Goal: Task Accomplishment & Management: Manage account settings

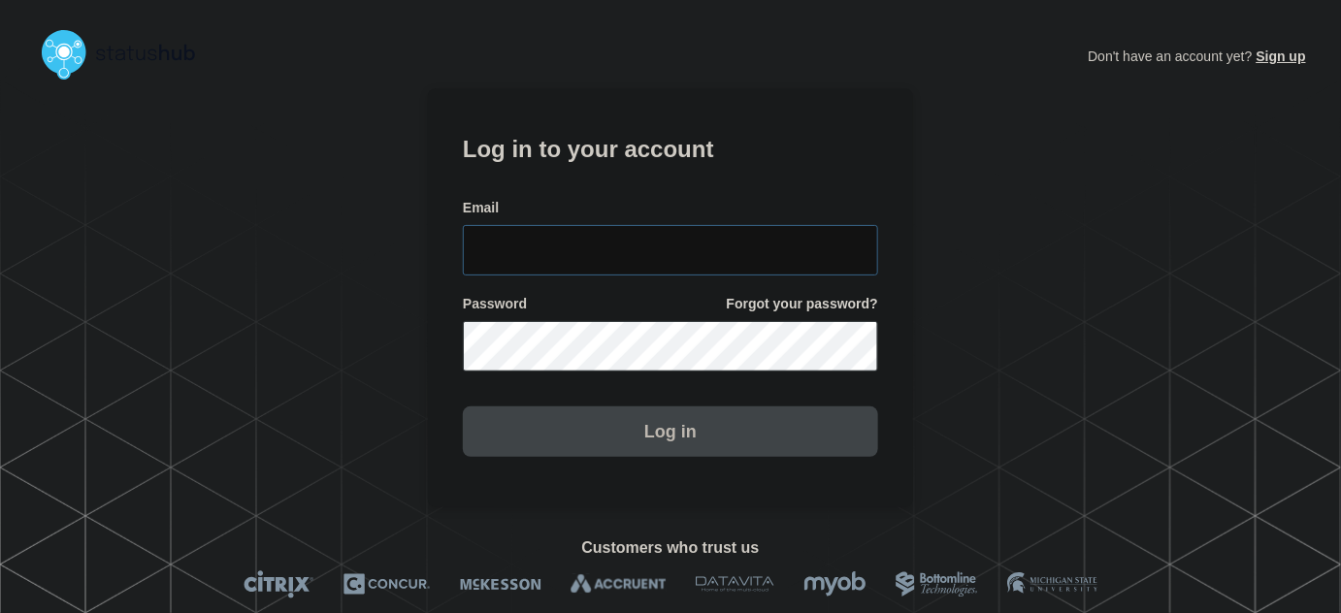
type input "[PERSON_NAME][EMAIL_ADDRESS][PERSON_NAME][DOMAIN_NAME]"
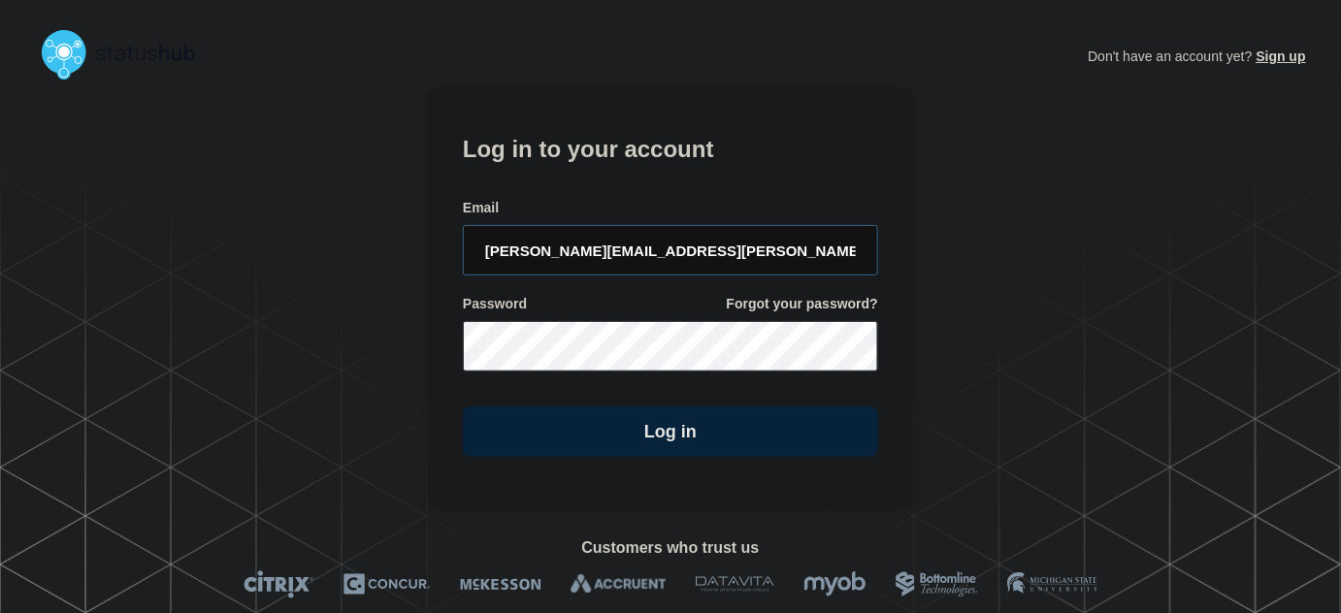
click at [768, 289] on form "Log in to your account Email [PERSON_NAME][EMAIL_ADDRESS][PERSON_NAME][DOMAIN_N…" at bounding box center [670, 293] width 415 height 328
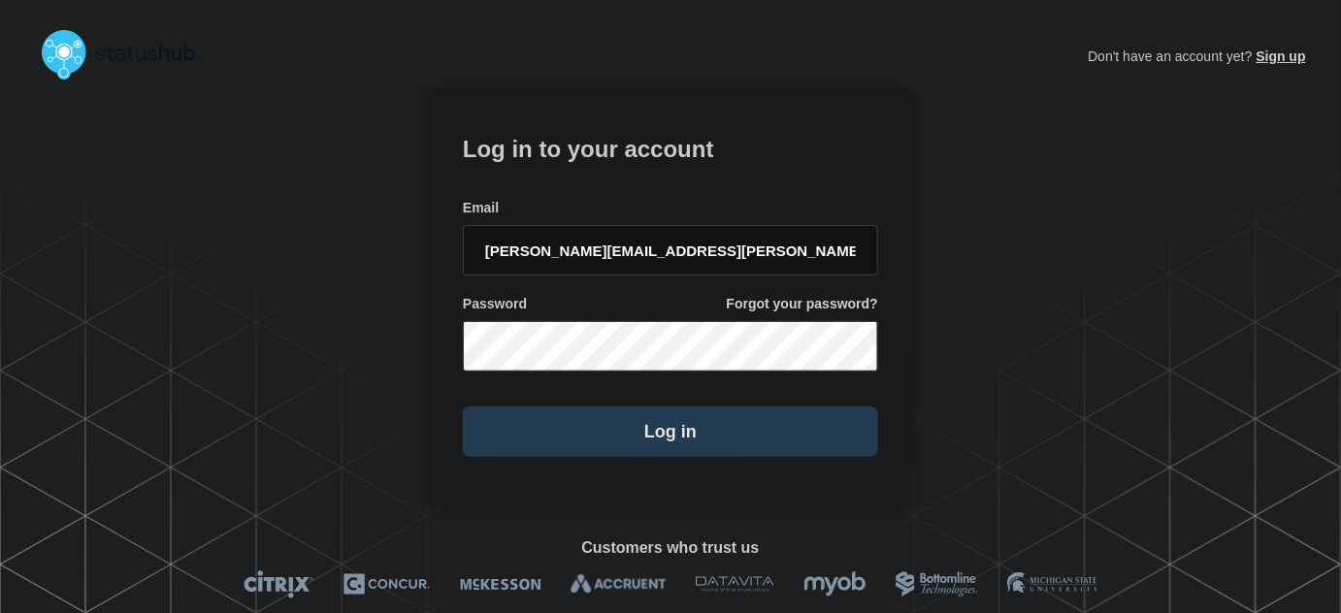
click at [758, 423] on button "Log in" at bounding box center [670, 431] width 415 height 50
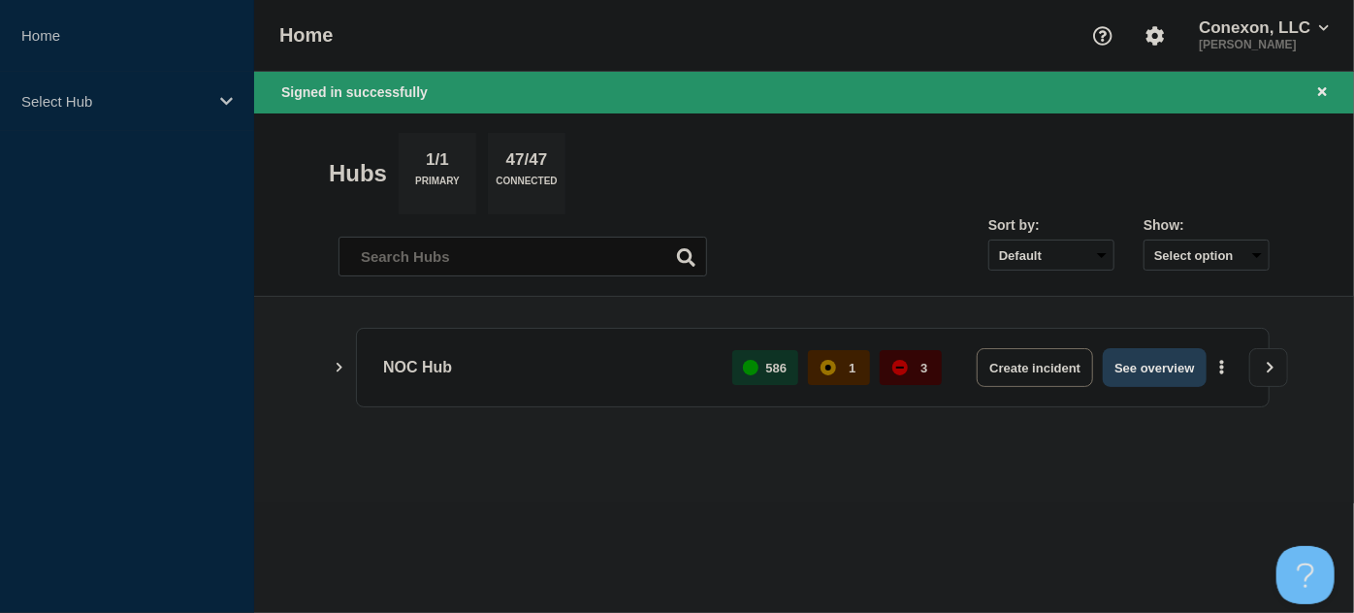
click at [1151, 356] on button "See overview" at bounding box center [1154, 367] width 103 height 39
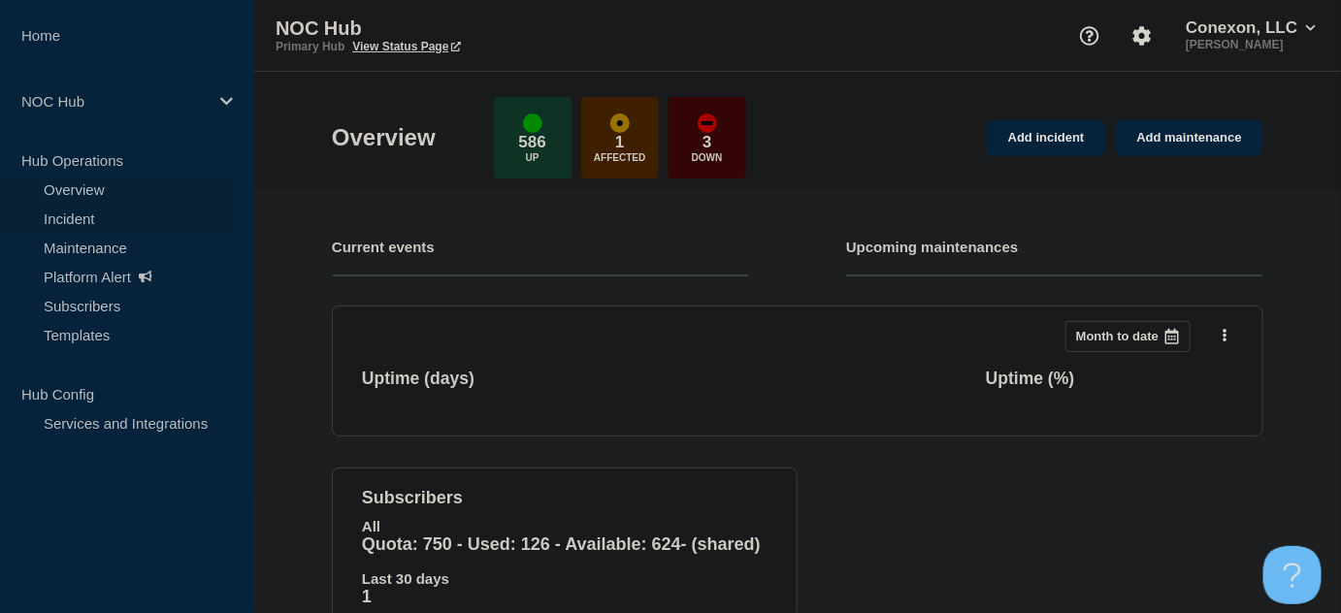
click at [86, 217] on link "Incident" at bounding box center [117, 218] width 235 height 29
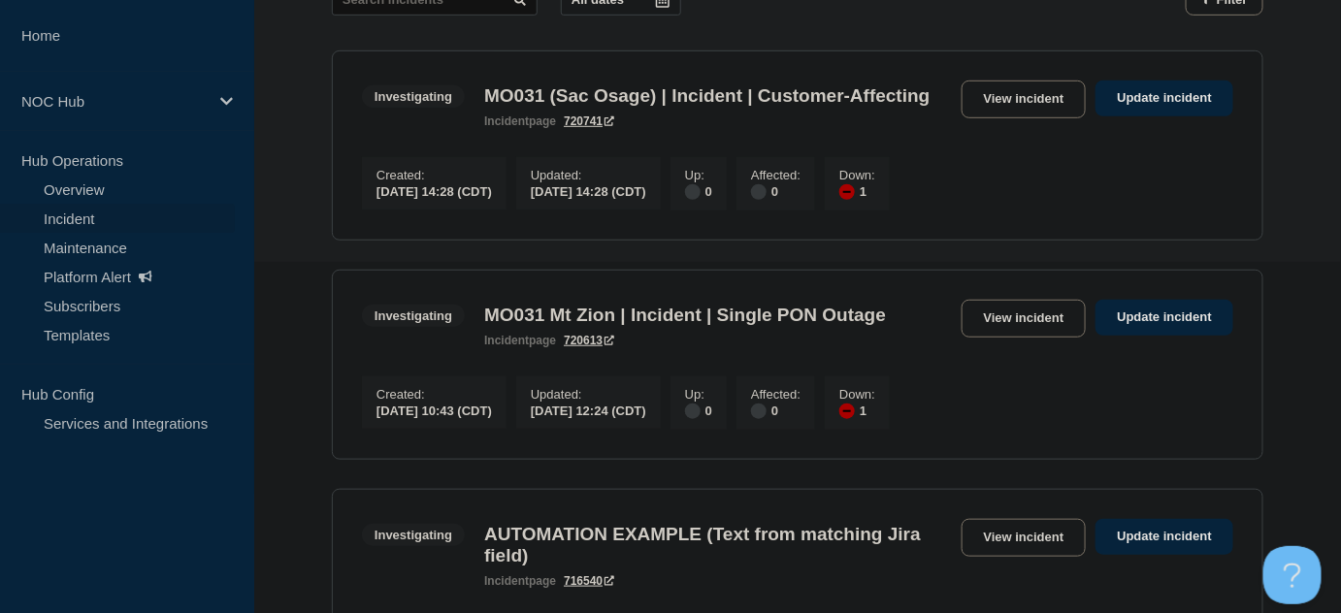
scroll to position [352, 0]
click at [990, 337] on link "View incident" at bounding box center [1023, 318] width 125 height 38
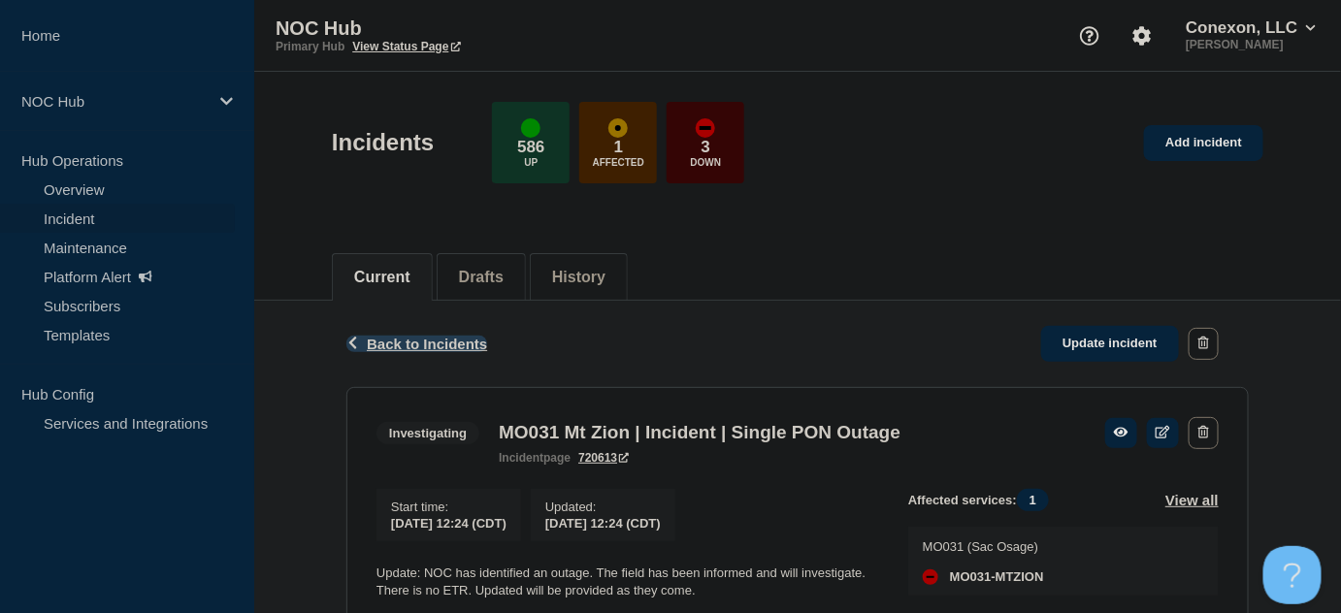
click at [396, 345] on span "Back to Incidents" at bounding box center [427, 344] width 120 height 16
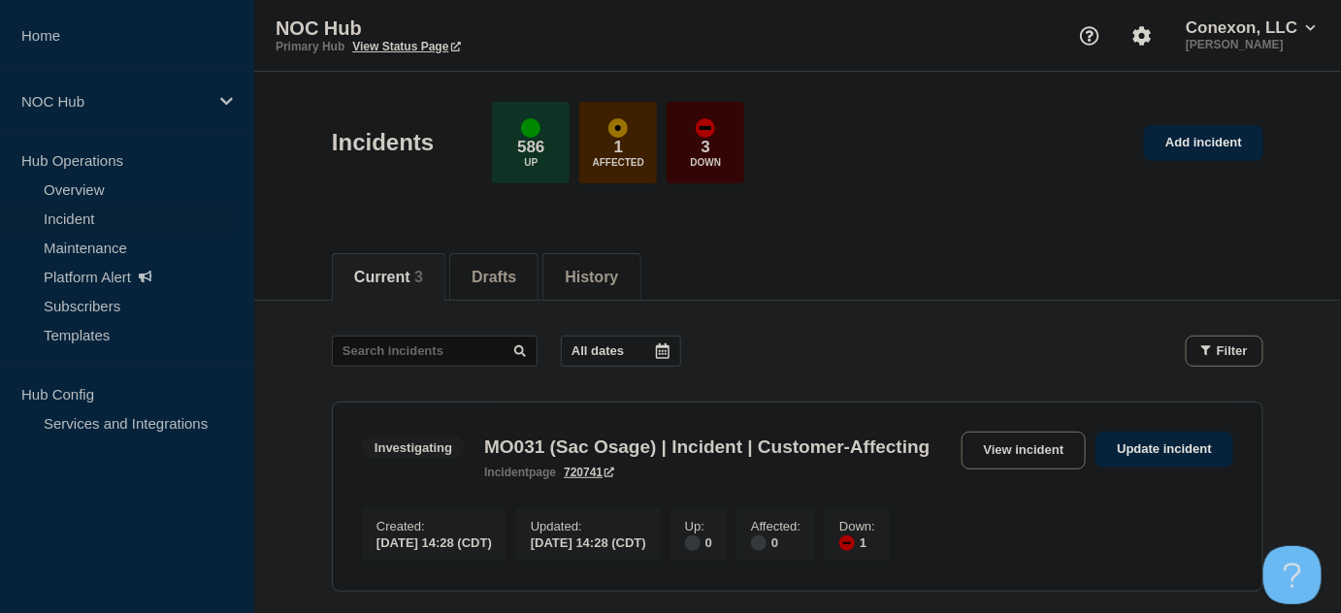
click at [803, 338] on div "All dates Filter" at bounding box center [797, 351] width 931 height 31
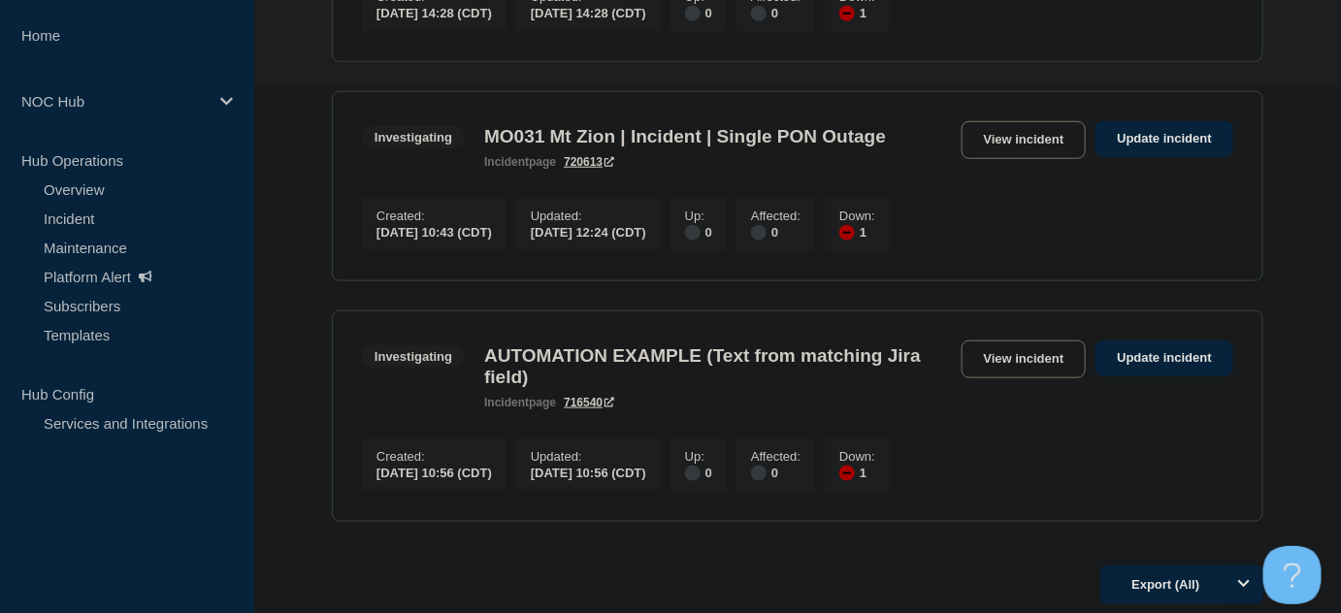
scroll to position [483, 0]
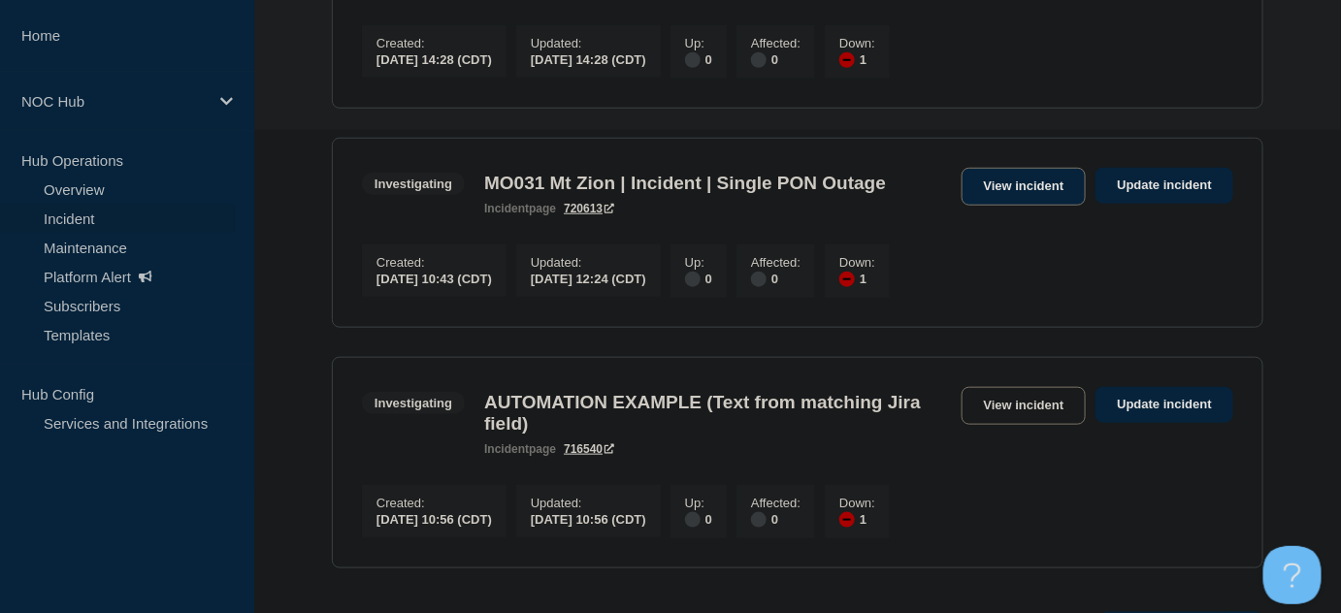
click at [1045, 206] on link "View incident" at bounding box center [1023, 187] width 125 height 38
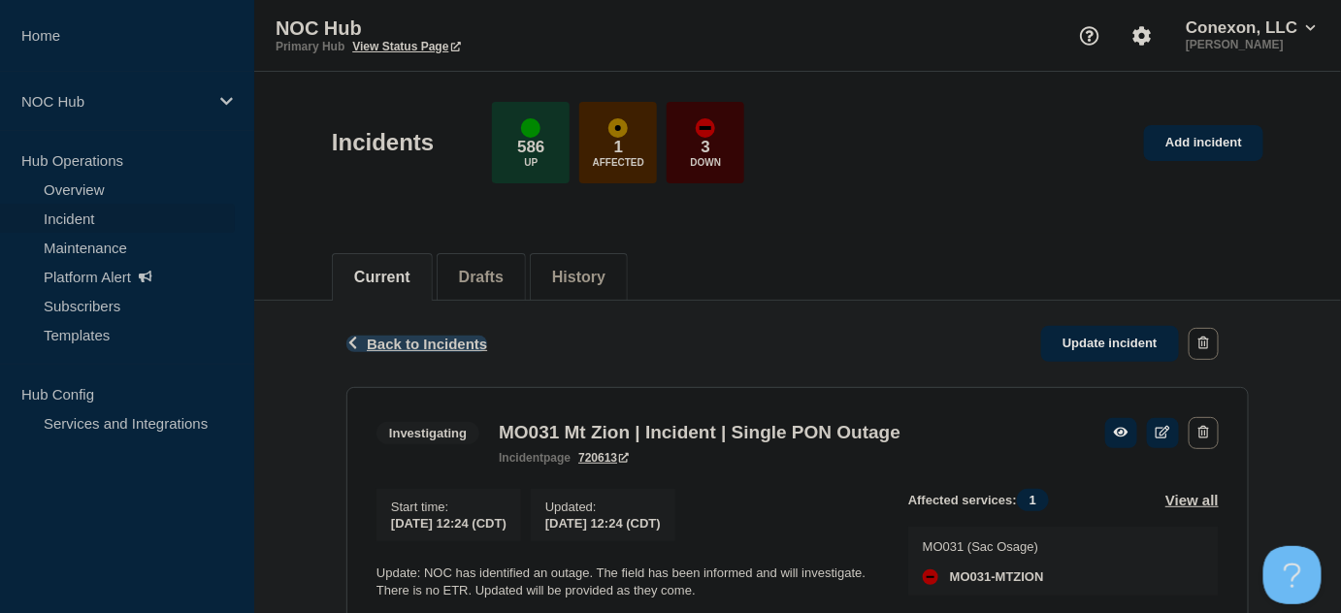
click at [410, 345] on span "Back to Incidents" at bounding box center [427, 344] width 120 height 16
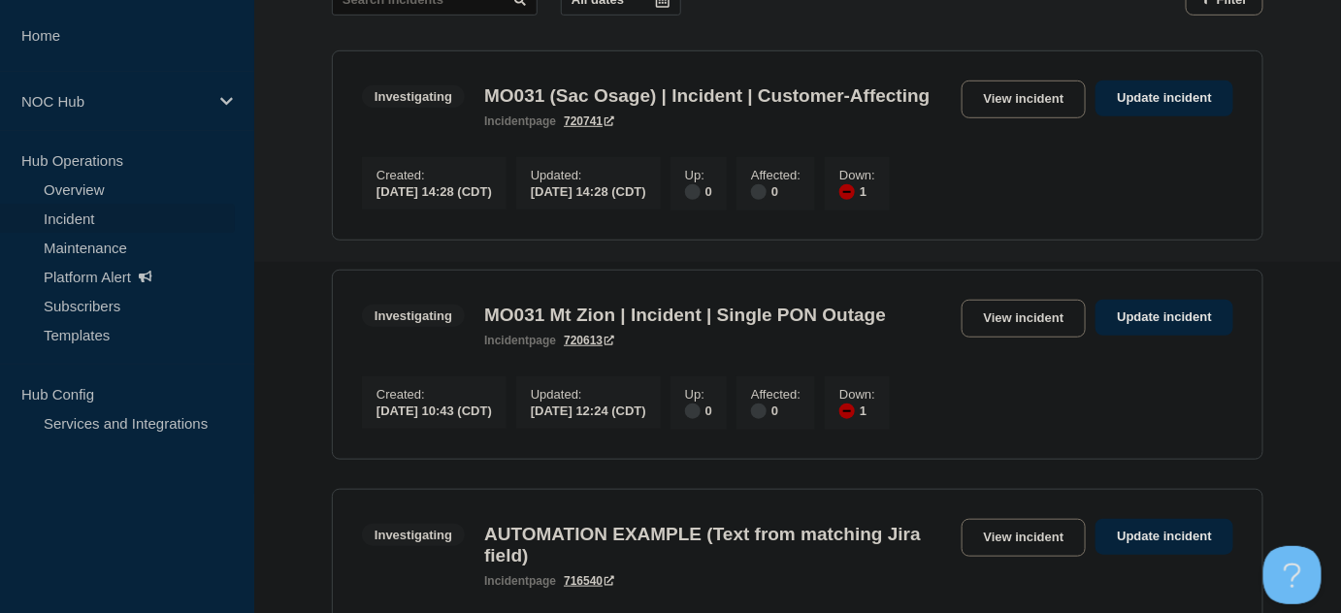
scroll to position [352, 0]
click at [1032, 337] on link "View incident" at bounding box center [1023, 318] width 125 height 38
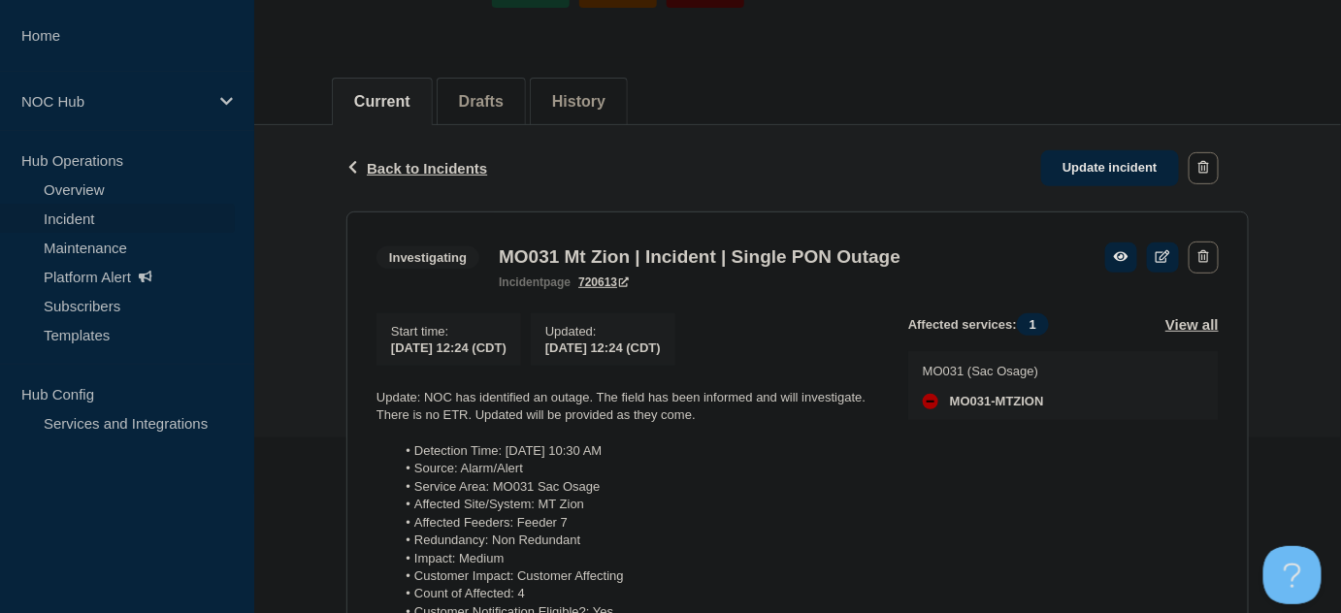
scroll to position [481, 0]
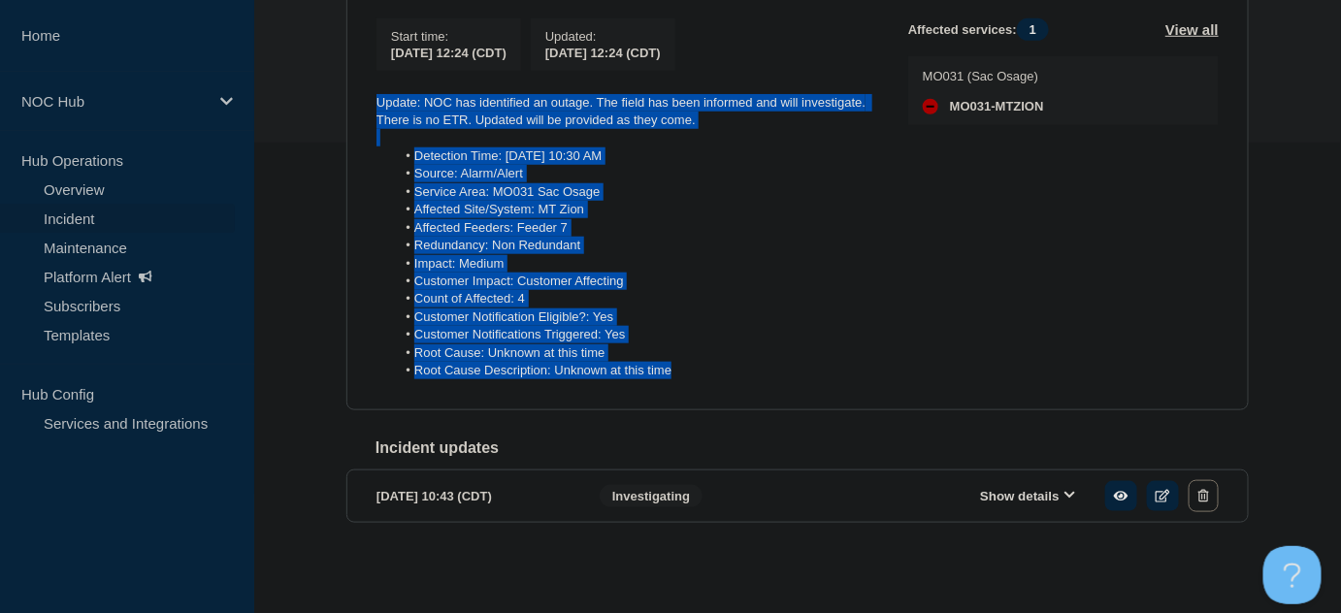
drag, startPoint x: 631, startPoint y: 342, endPoint x: 368, endPoint y: 99, distance: 358.3
click at [368, 99] on section "Investigating MO031 Mt Zion | Incident | Single PON Outage incident page 720613…" at bounding box center [797, 164] width 902 height 494
copy div "Update: NOC has identified an outage. The field has been informed and will inve…"
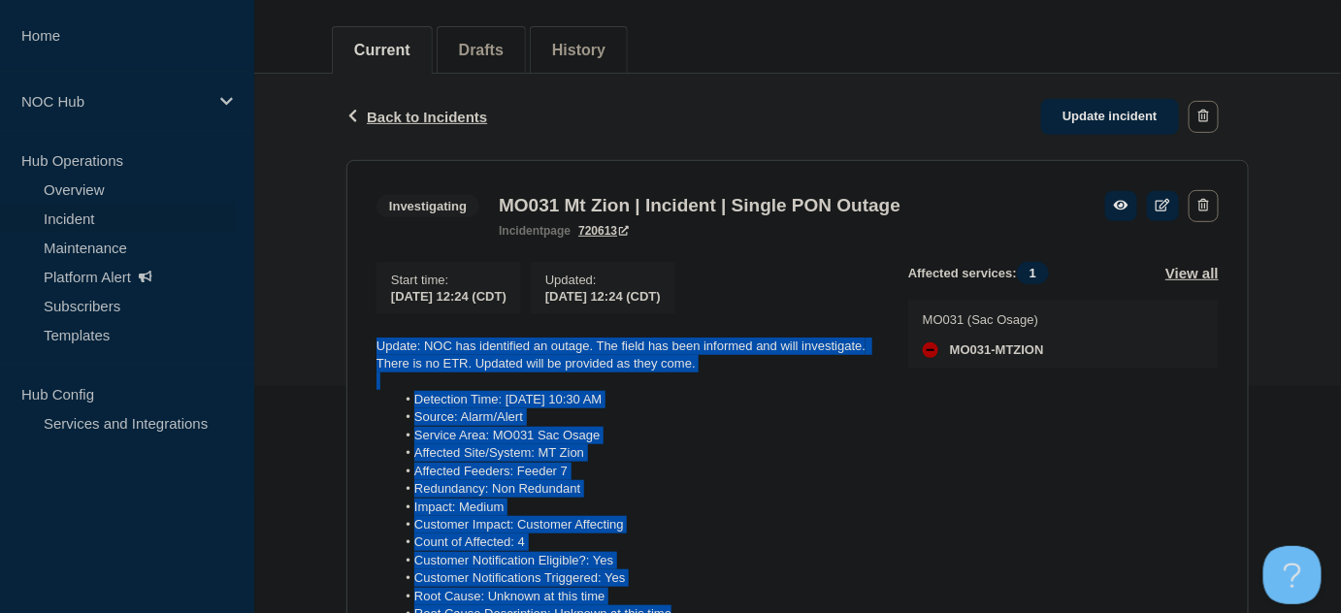
scroll to position [217, 0]
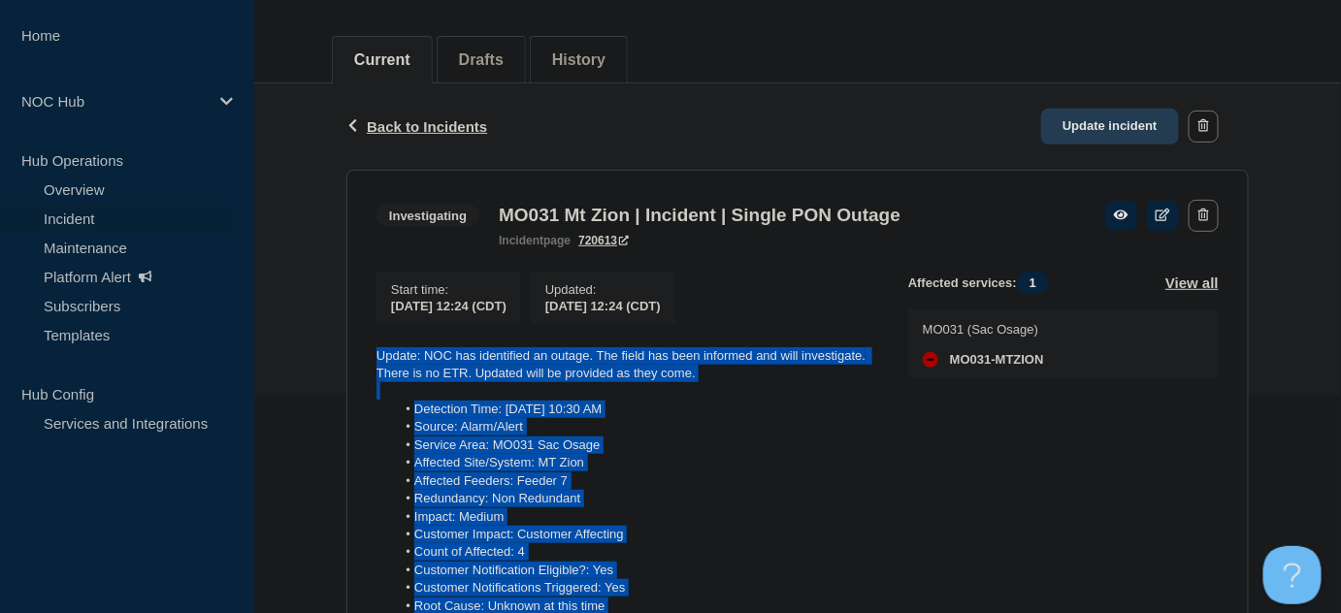
click at [1101, 114] on link "Update incident" at bounding box center [1110, 127] width 138 height 36
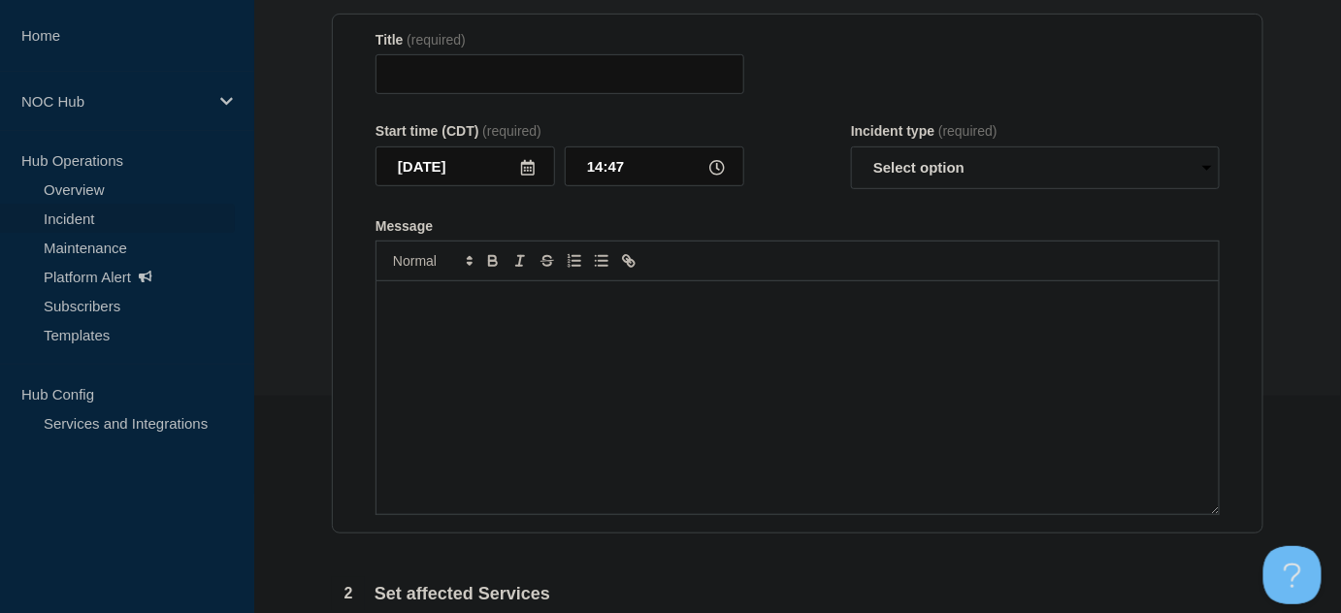
type input "MO031 Mt Zion | Incident | Single PON Outage"
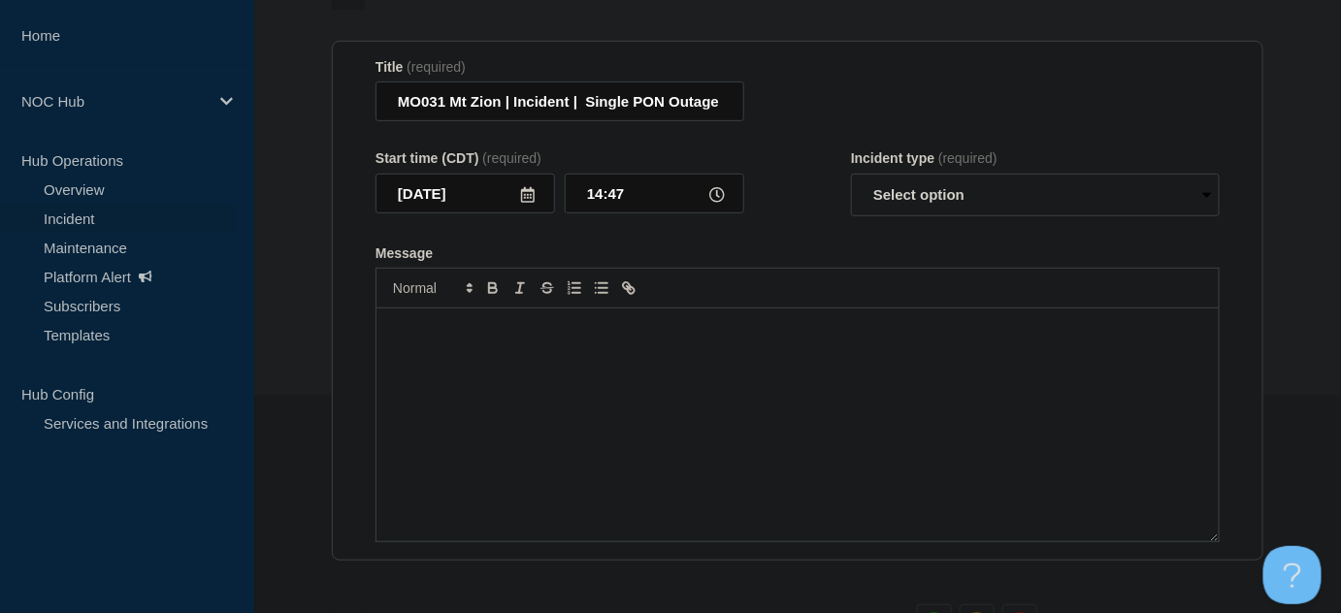
click at [621, 338] on p "Message" at bounding box center [797, 328] width 813 height 17
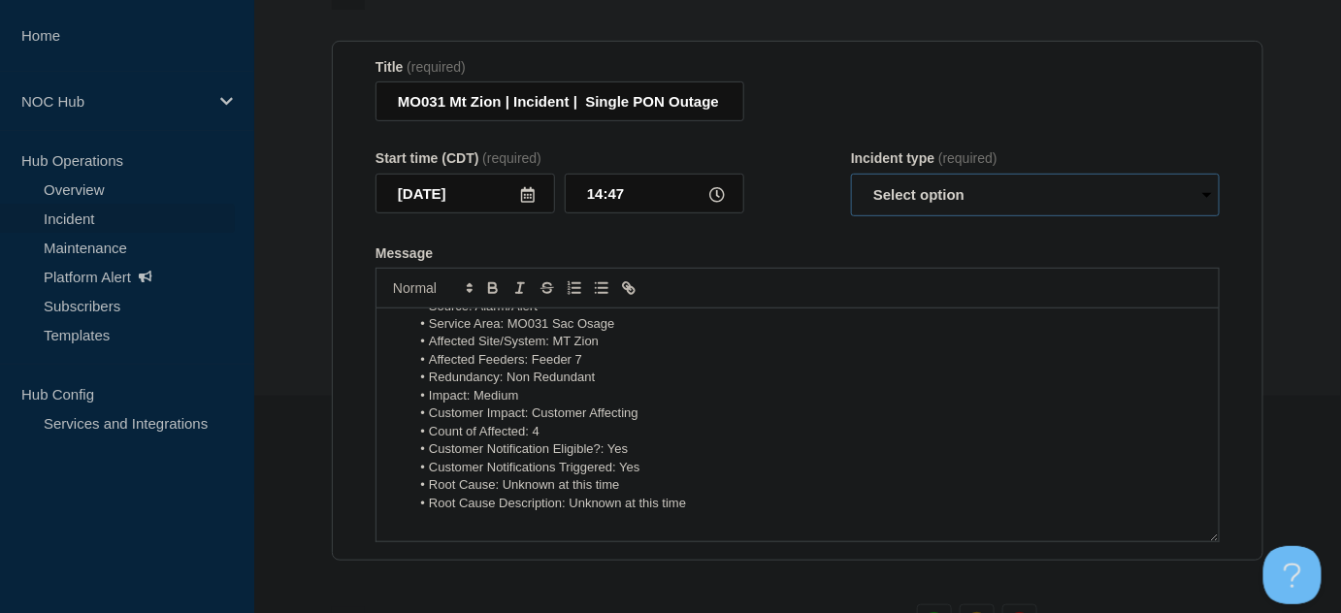
click at [898, 199] on select "Select option Investigating Identified Monitoring Resolved" at bounding box center [1035, 195] width 369 height 43
select select "investigating"
click at [851, 182] on select "Select option Investigating Identified Monitoring Resolved" at bounding box center [1035, 195] width 369 height 43
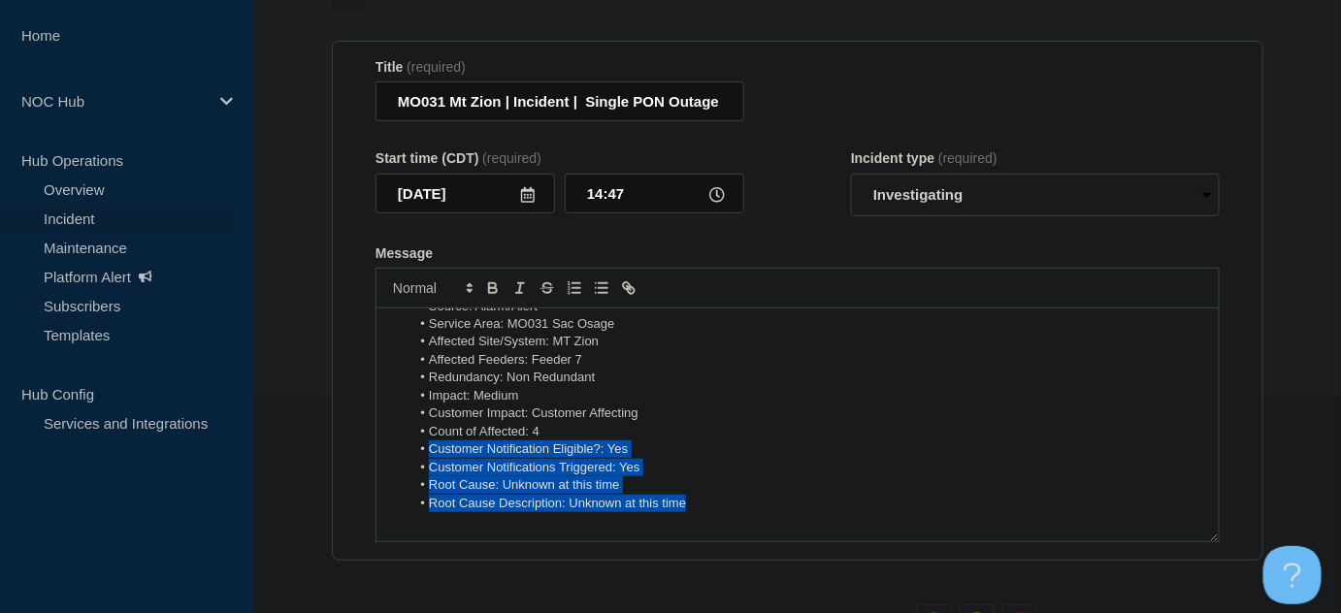
drag, startPoint x: 703, startPoint y: 530, endPoint x: 589, endPoint y: 470, distance: 128.9
click at [404, 475] on ol "Detection Time: Today 10:30 AM Source: Alarm/Alert Service Area: MO031 Sac Osag…" at bounding box center [797, 395] width 813 height 233
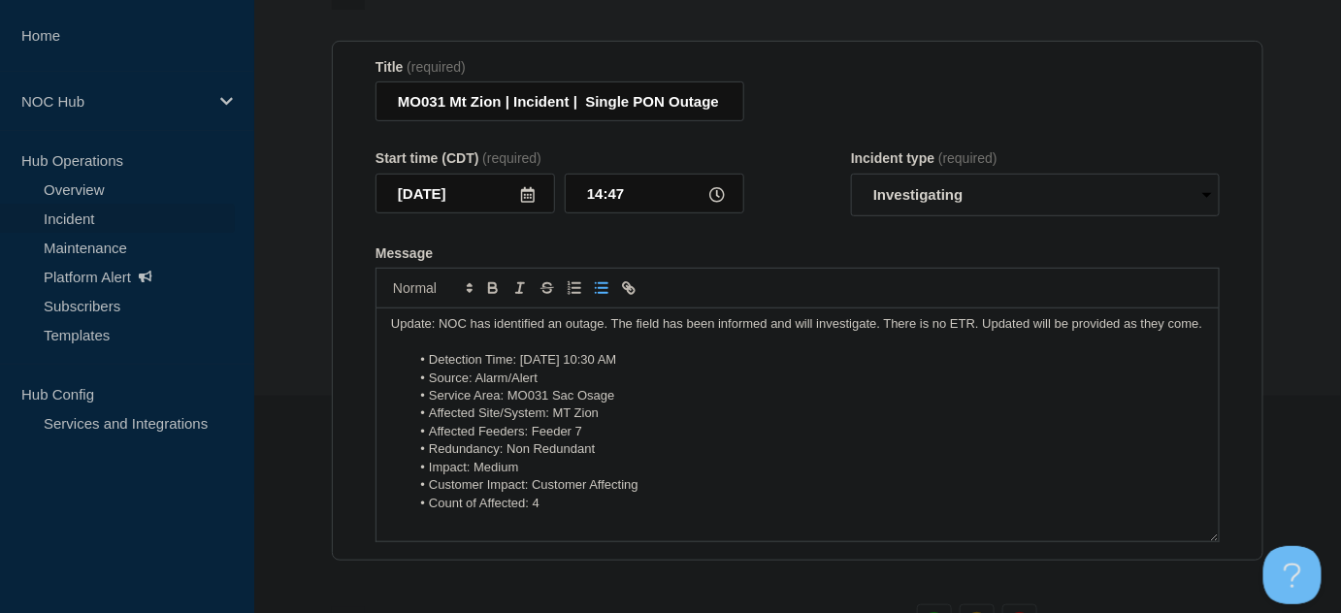
scroll to position [0, 0]
drag, startPoint x: 552, startPoint y: 393, endPoint x: 577, endPoint y: 395, distance: 25.3
click at [522, 373] on li "Detection Time: Today 10:30 AM" at bounding box center [807, 364] width 794 height 17
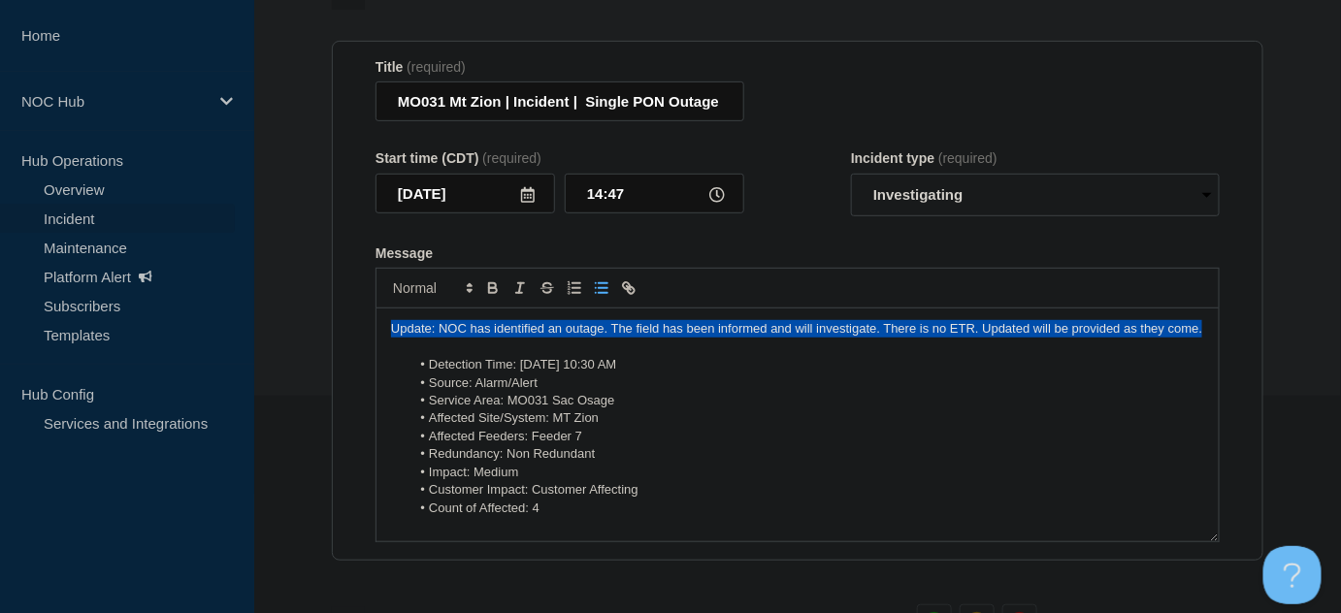
drag, startPoint x: 454, startPoint y: 352, endPoint x: 378, endPoint y: 330, distance: 78.9
click at [378, 330] on div "Update: NOC has identified an outage. The field has been informed and will inve…" at bounding box center [797, 424] width 842 height 233
click at [469, 338] on p "Update: NOC has identified an outage. The field has been informed and will inve…" at bounding box center [797, 328] width 813 height 17
click at [463, 338] on p "Update: NOC has identified an outage. The field has been informed and will inve…" at bounding box center [797, 328] width 813 height 17
drag, startPoint x: 443, startPoint y: 357, endPoint x: 447, endPoint y: 335, distance: 22.6
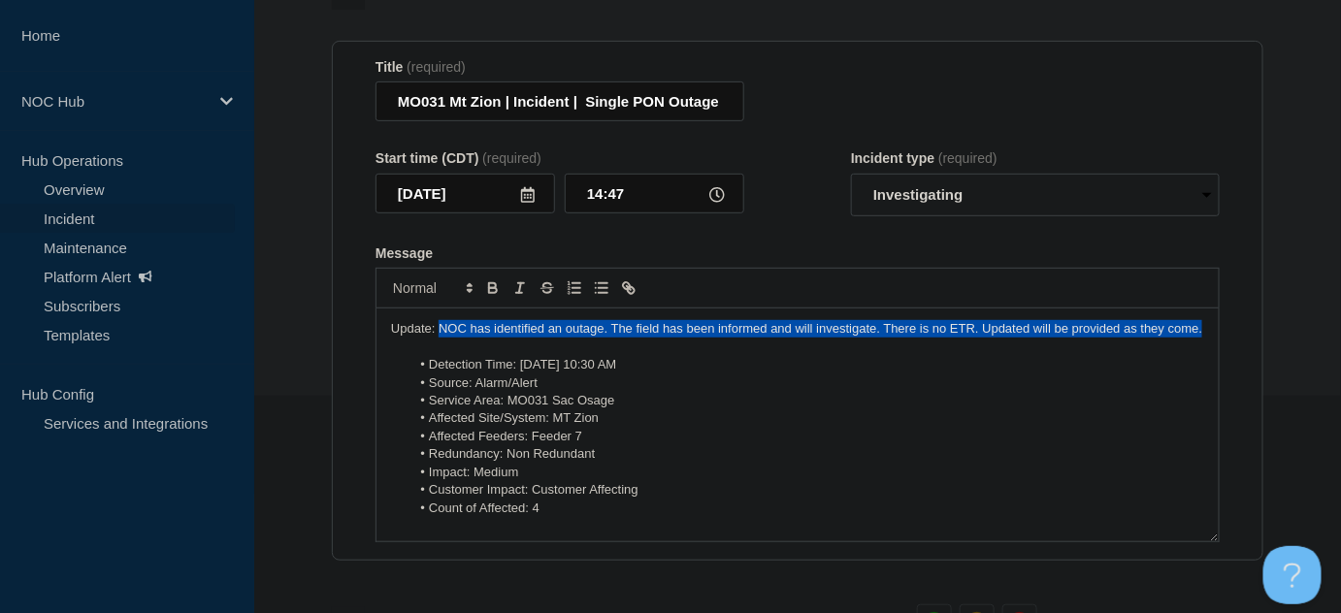
click at [439, 333] on p "Update: NOC has identified an outage. The field has been informed and will inve…" at bounding box center [797, 328] width 813 height 17
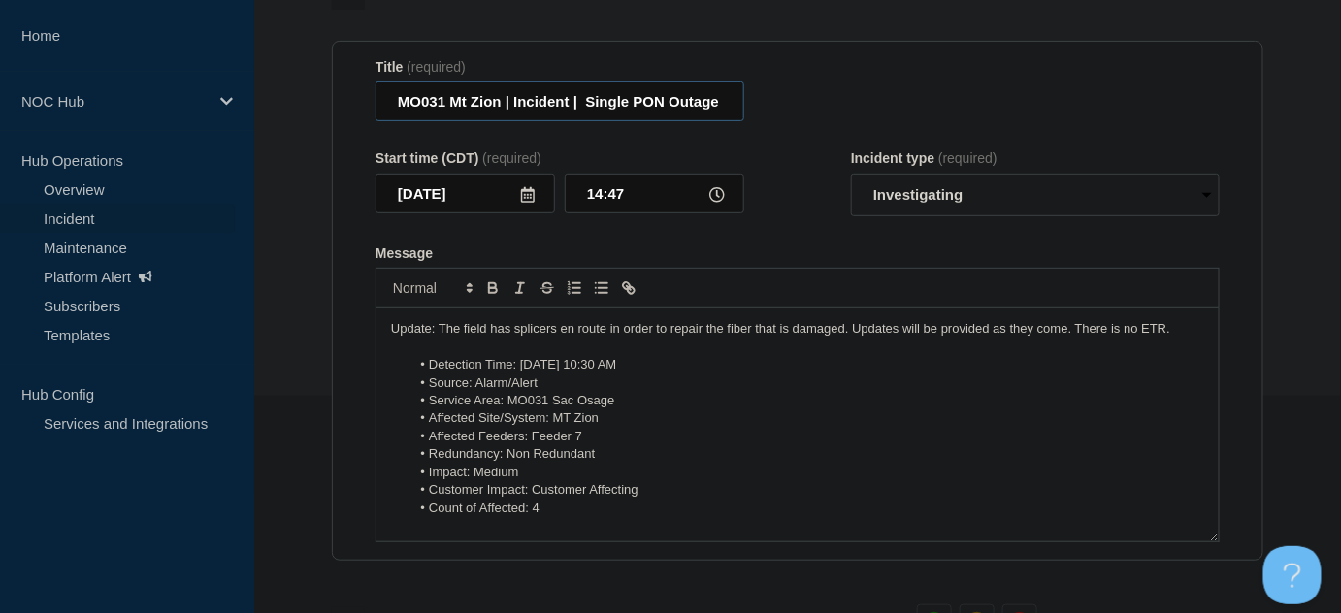
drag, startPoint x: 581, startPoint y: 112, endPoint x: 779, endPoint y: 112, distance: 197.9
click at [779, 112] on div "Title (required) MO031 Mt Zion | Incident | Single PON Outage" at bounding box center [797, 90] width 844 height 63
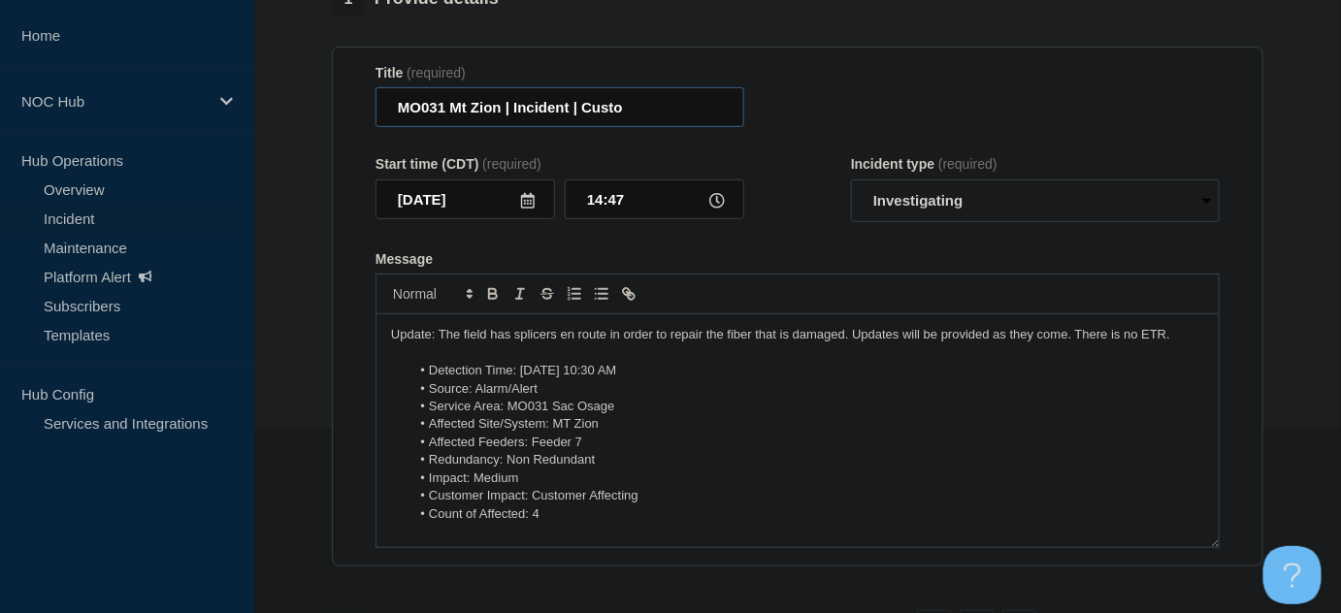
scroll to position [217, 0]
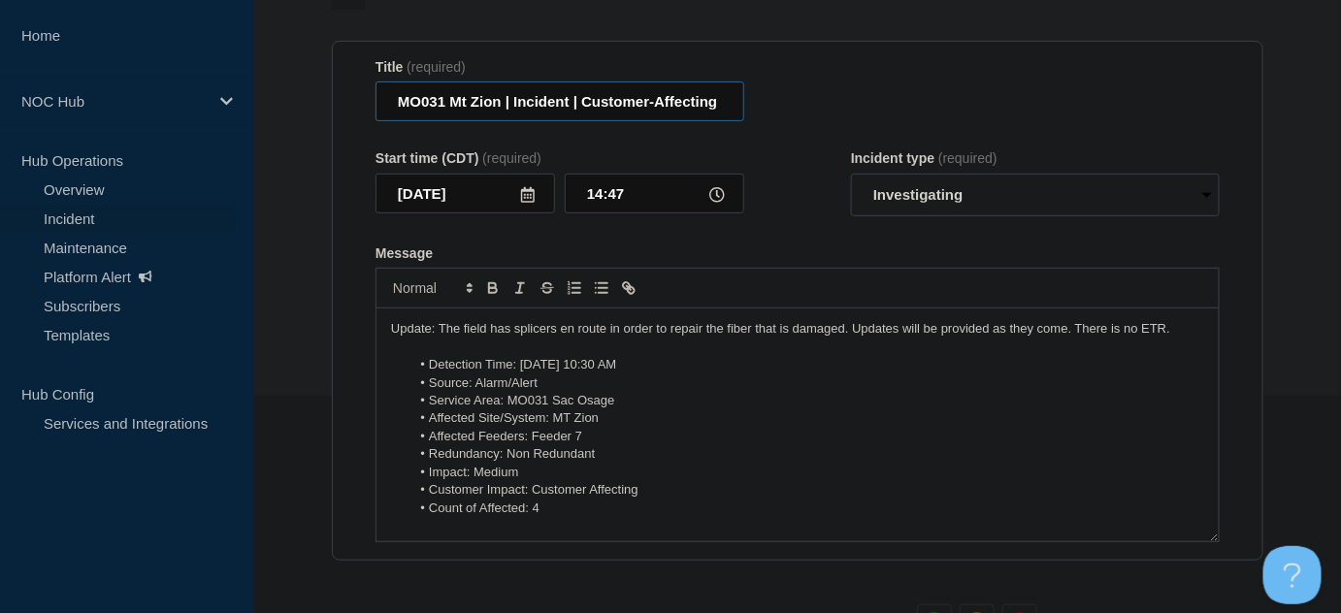
type input "MO031 Mt Zion | Incident | Customer-Affecting"
drag, startPoint x: 913, startPoint y: 198, endPoint x: 898, endPoint y: 224, distance: 30.0
click at [906, 206] on select "Select option Investigating Identified Monitoring Resolved" at bounding box center [1035, 195] width 369 height 43
select select "identified"
click at [851, 182] on select "Select option Investigating Identified Monitoring Resolved" at bounding box center [1035, 195] width 369 height 43
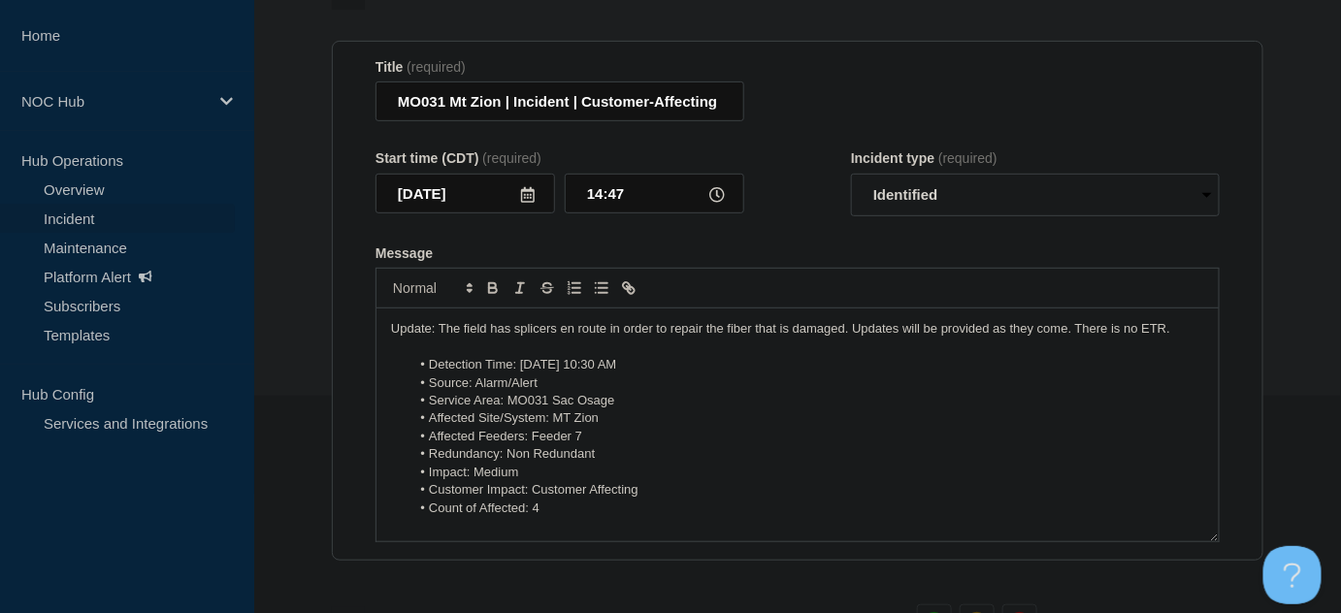
drag, startPoint x: 801, startPoint y: 238, endPoint x: 249, endPoint y: 265, distance: 552.6
click at [791, 240] on form "Title (required) MO031 Mt Zion | Incident | Customer-Affecting Start time (CDT)…" at bounding box center [797, 301] width 844 height 484
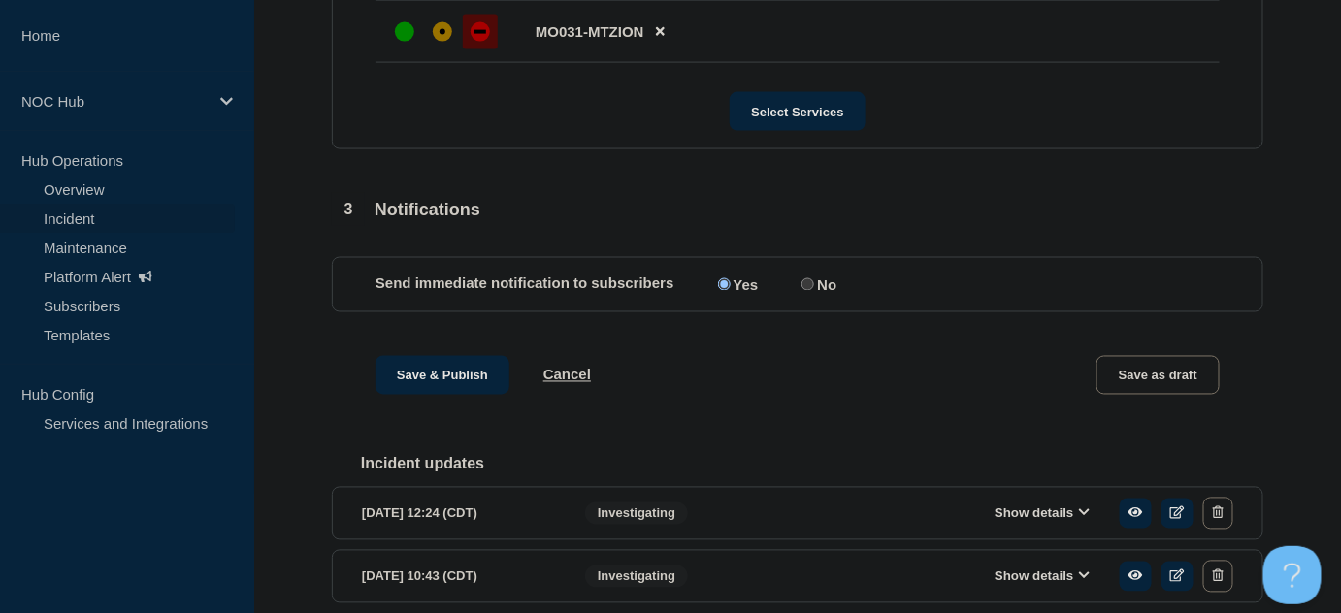
scroll to position [1011, 0]
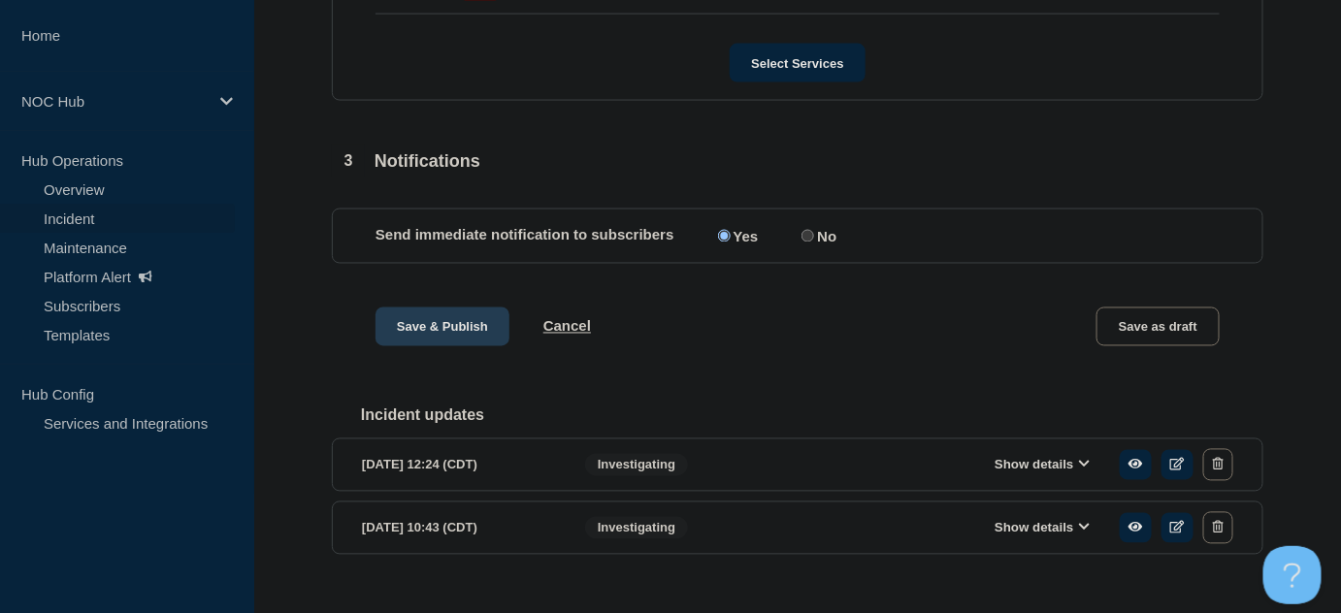
drag, startPoint x: 424, startPoint y: 327, endPoint x: 485, endPoint y: 365, distance: 71.9
click at [424, 328] on button "Save & Publish" at bounding box center [442, 326] width 134 height 39
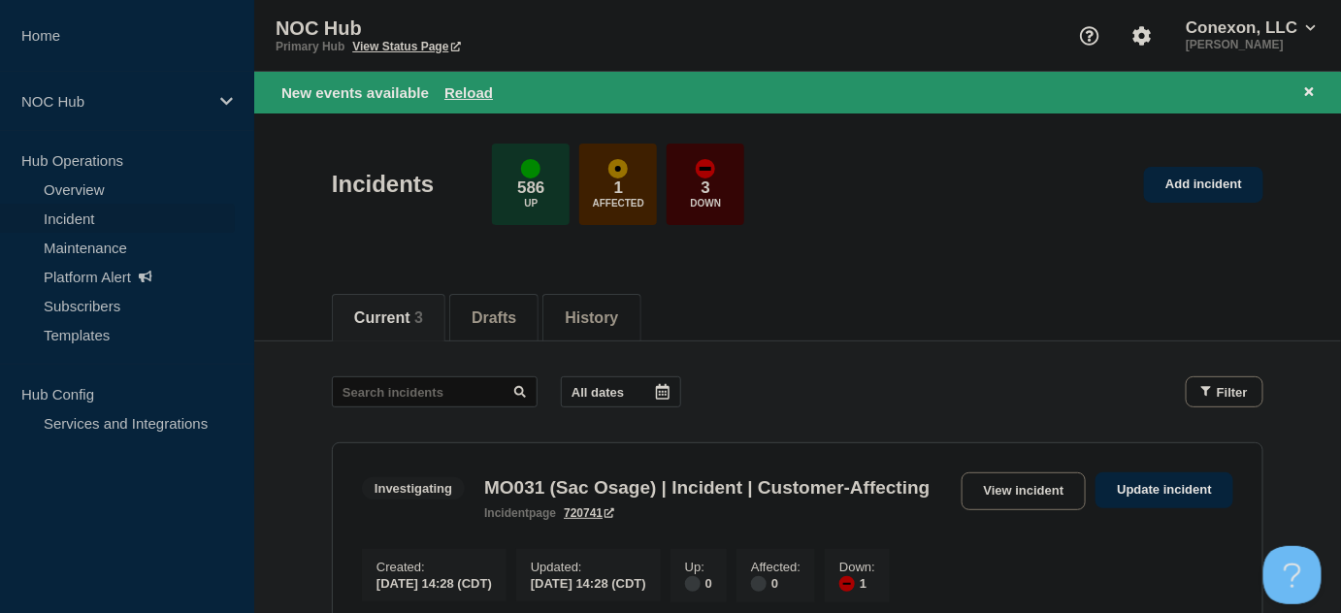
click at [913, 232] on div "Incidents 586 Up 1 Affected 3 Down Add incident" at bounding box center [797, 177] width 975 height 118
